Goal: Task Accomplishment & Management: Manage account settings

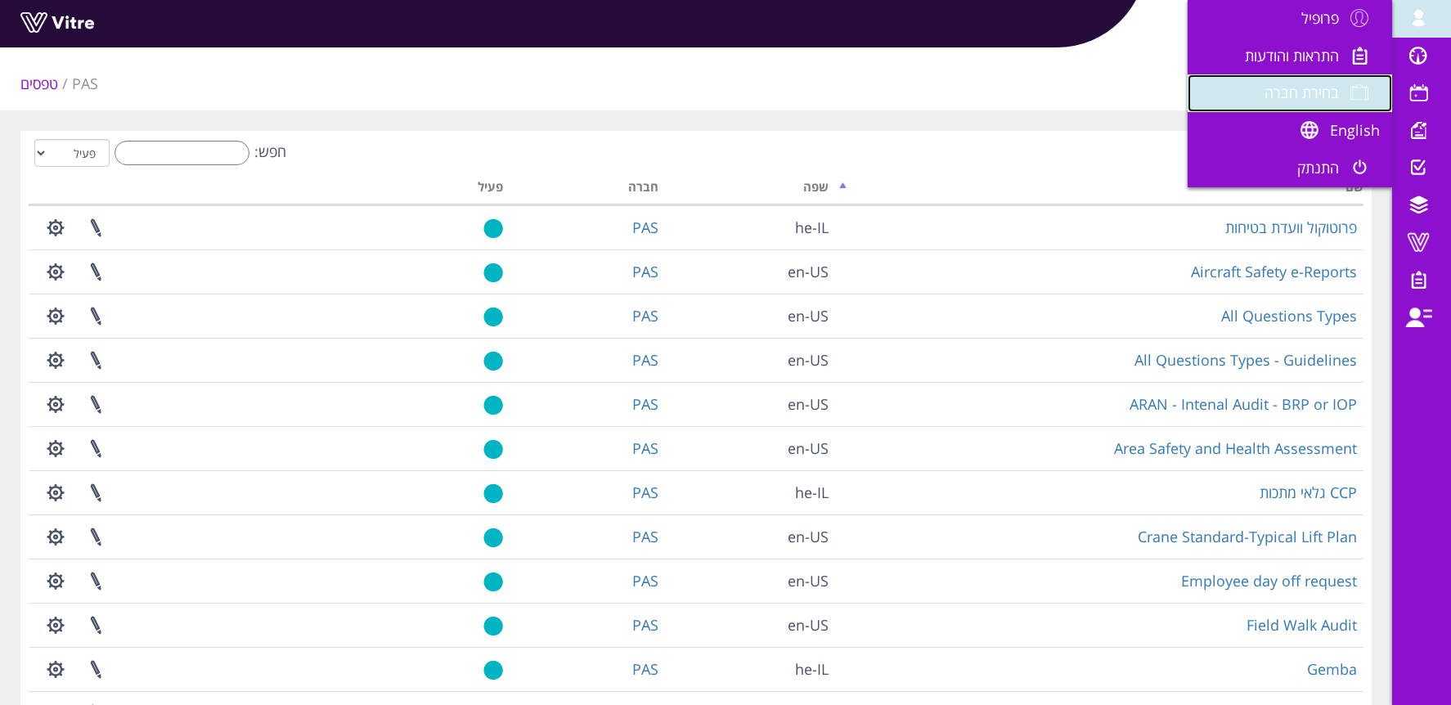
click at [1307, 84] on span "בחירת חברה" at bounding box center [1302, 93] width 74 height 20
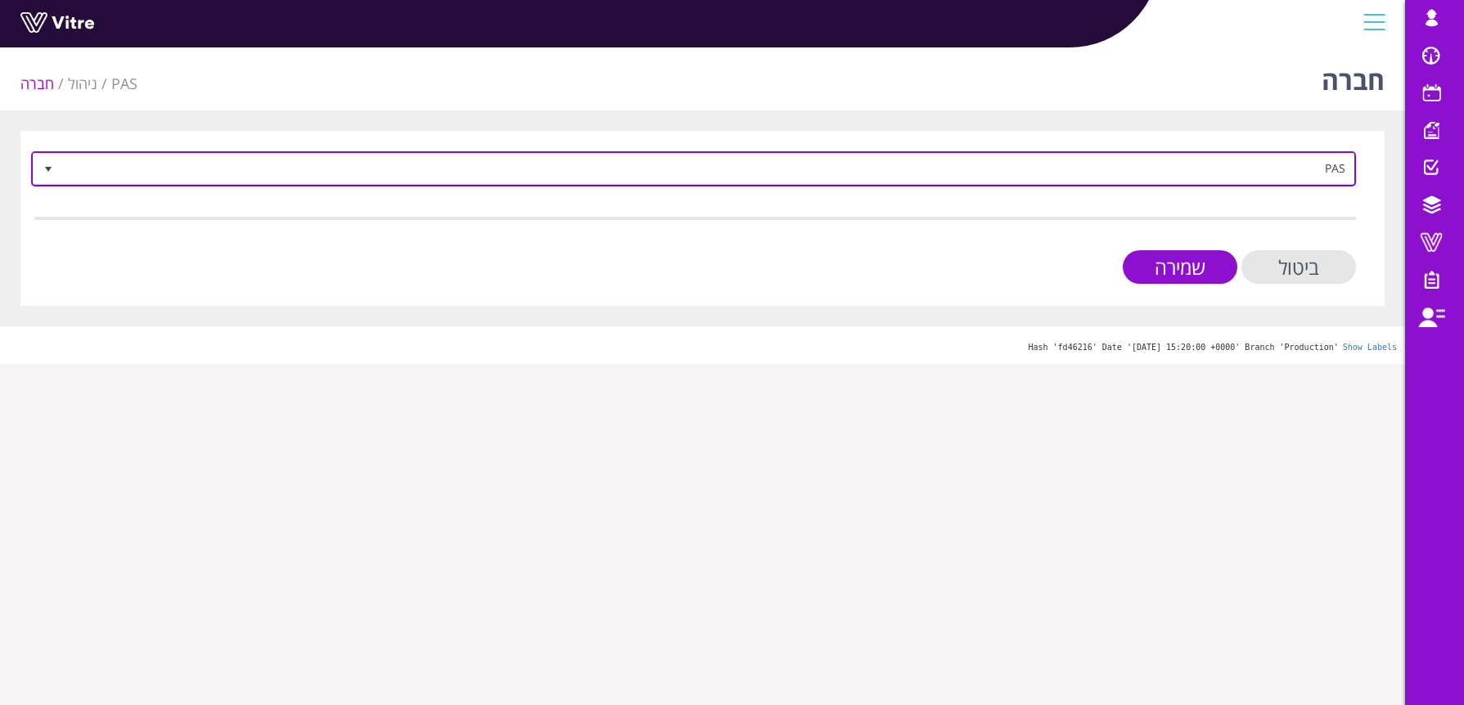
click at [1238, 170] on span "PAS" at bounding box center [708, 168] width 1292 height 29
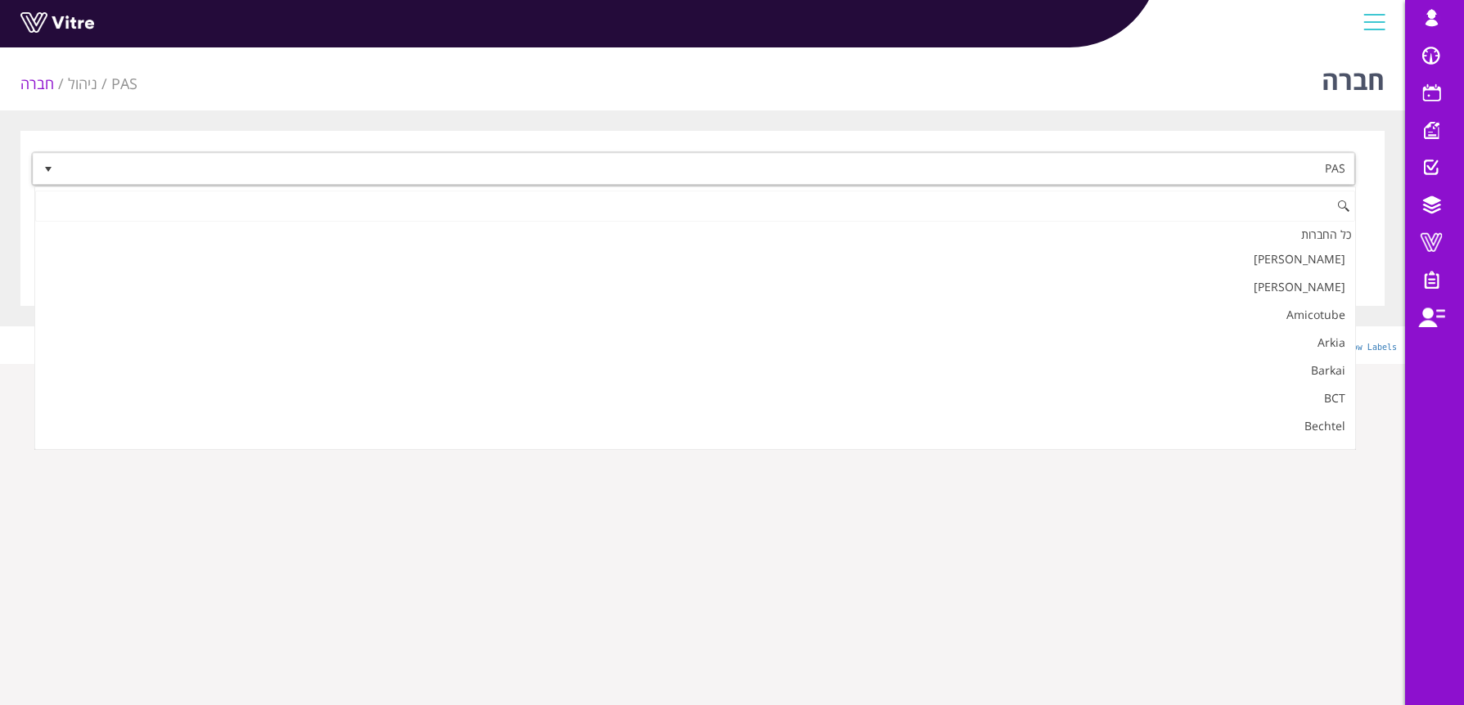
scroll to position [1496, 0]
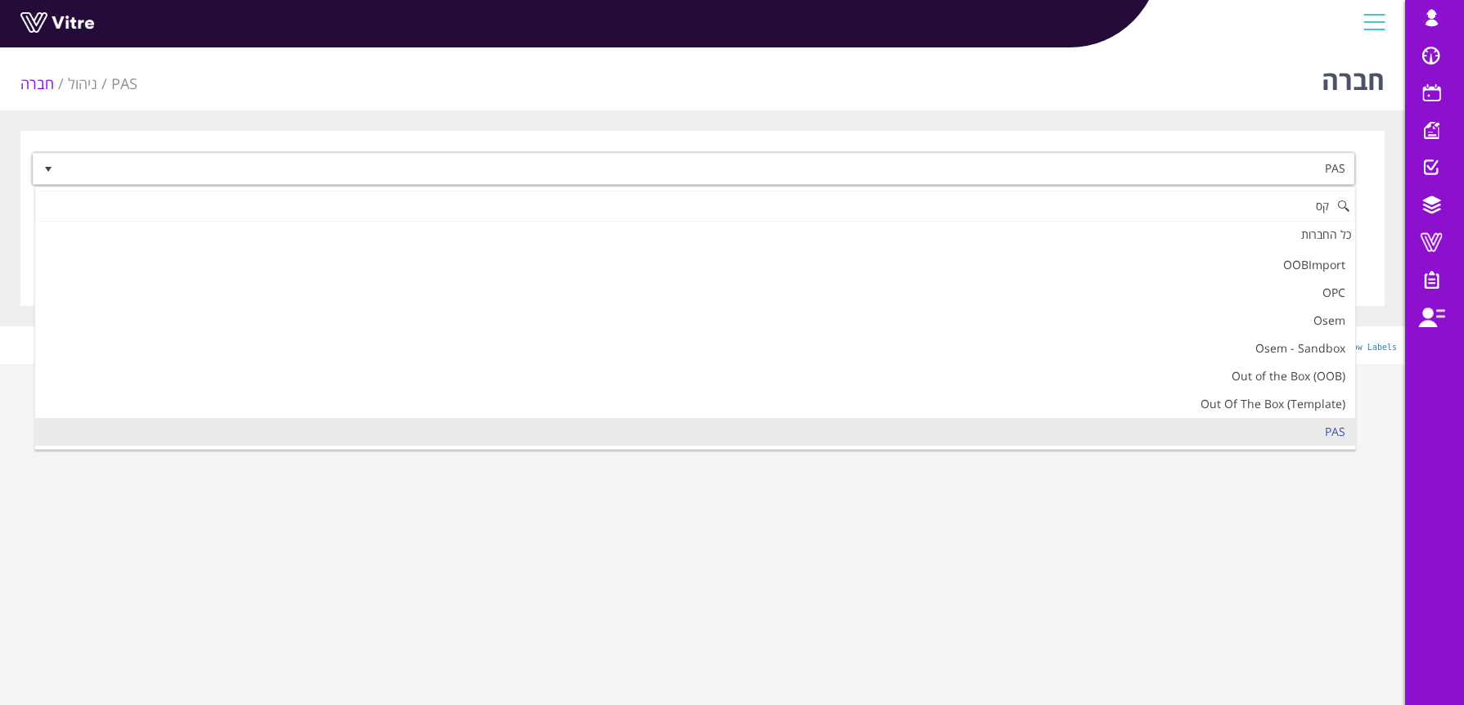
type input "ק"
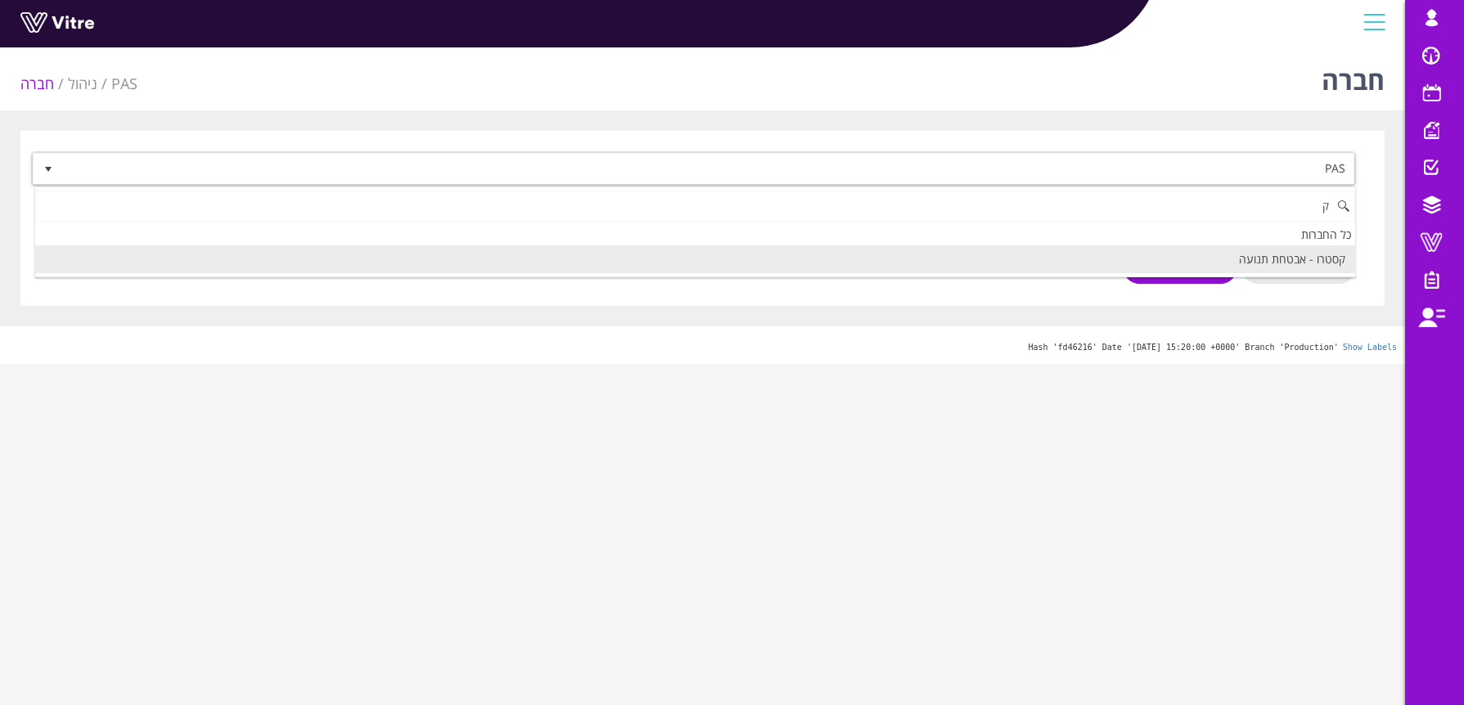
scroll to position [0, 0]
drag, startPoint x: 1323, startPoint y: 271, endPoint x: 1315, endPoint y: 269, distance: 8.3
click at [1323, 271] on li "Exyte" at bounding box center [695, 259] width 1320 height 28
type input "exy"
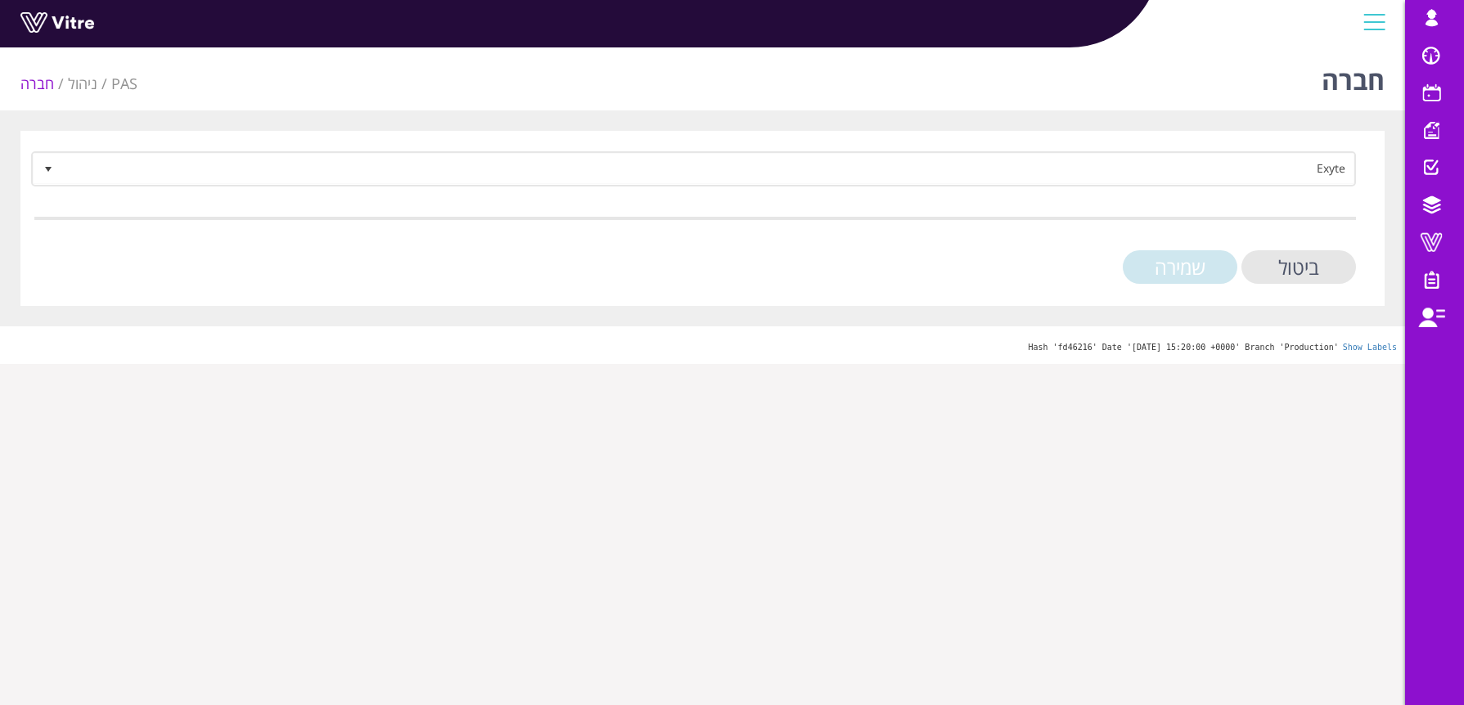
click at [1228, 268] on input "שמירה" at bounding box center [1180, 267] width 115 height 34
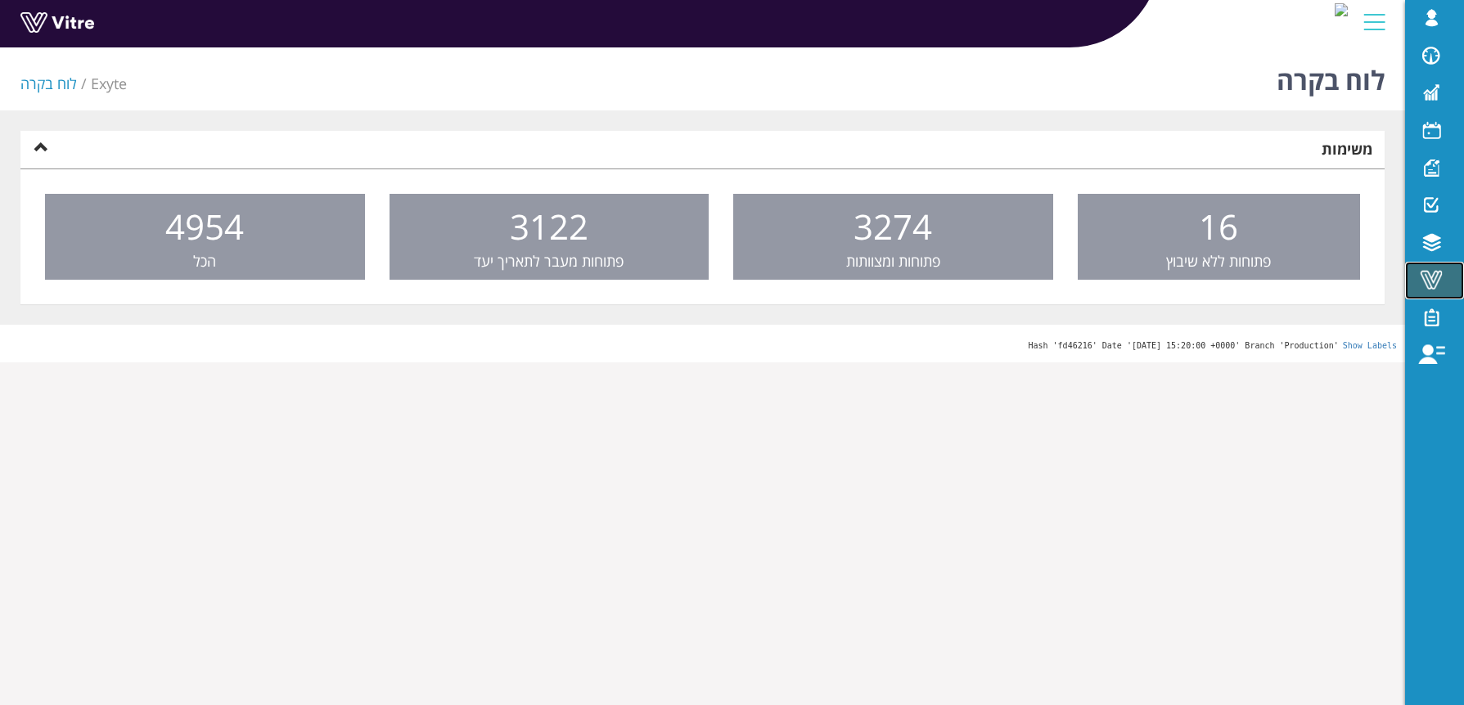
click at [1434, 281] on span at bounding box center [1431, 280] width 41 height 20
